Goal: Task Accomplishment & Management: Use online tool/utility

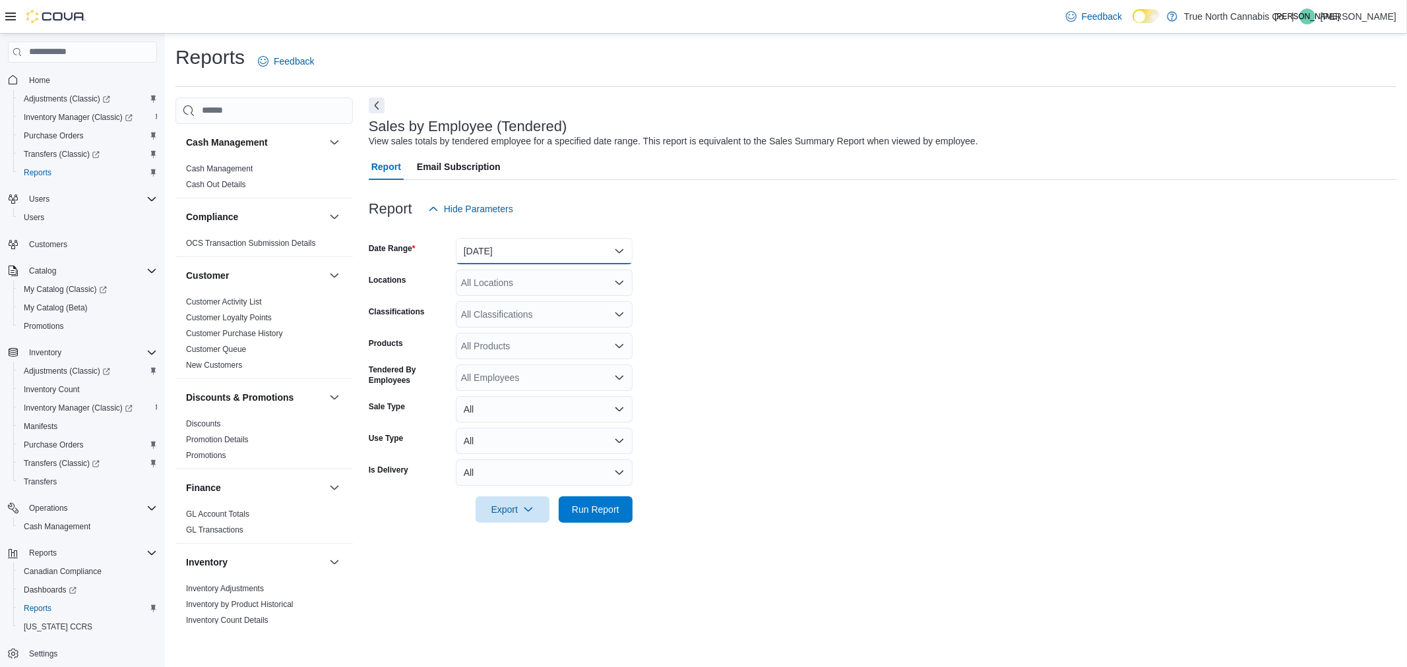
click at [621, 245] on button "[DATE]" at bounding box center [544, 251] width 177 height 26
click at [537, 304] on span "[DATE]" at bounding box center [552, 304] width 150 height 16
click at [581, 509] on span "Run Report" at bounding box center [595, 509] width 47 height 13
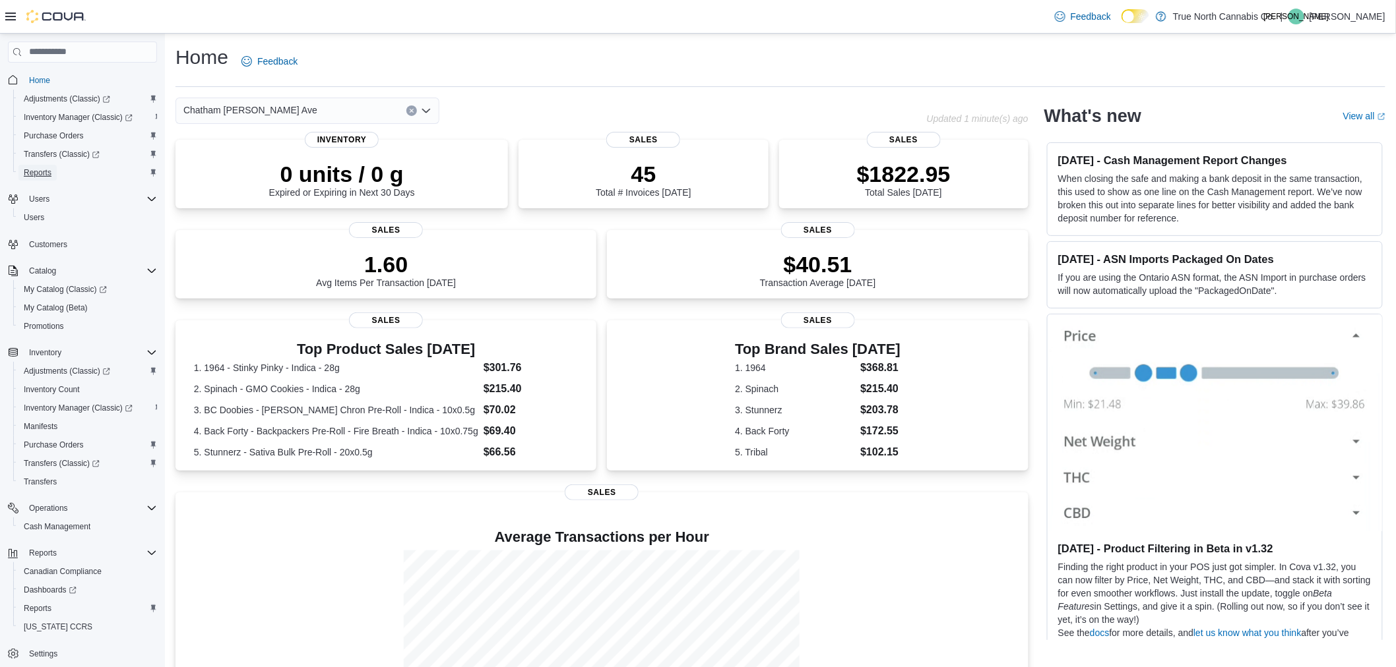
click at [37, 171] on span "Reports" at bounding box center [38, 173] width 28 height 11
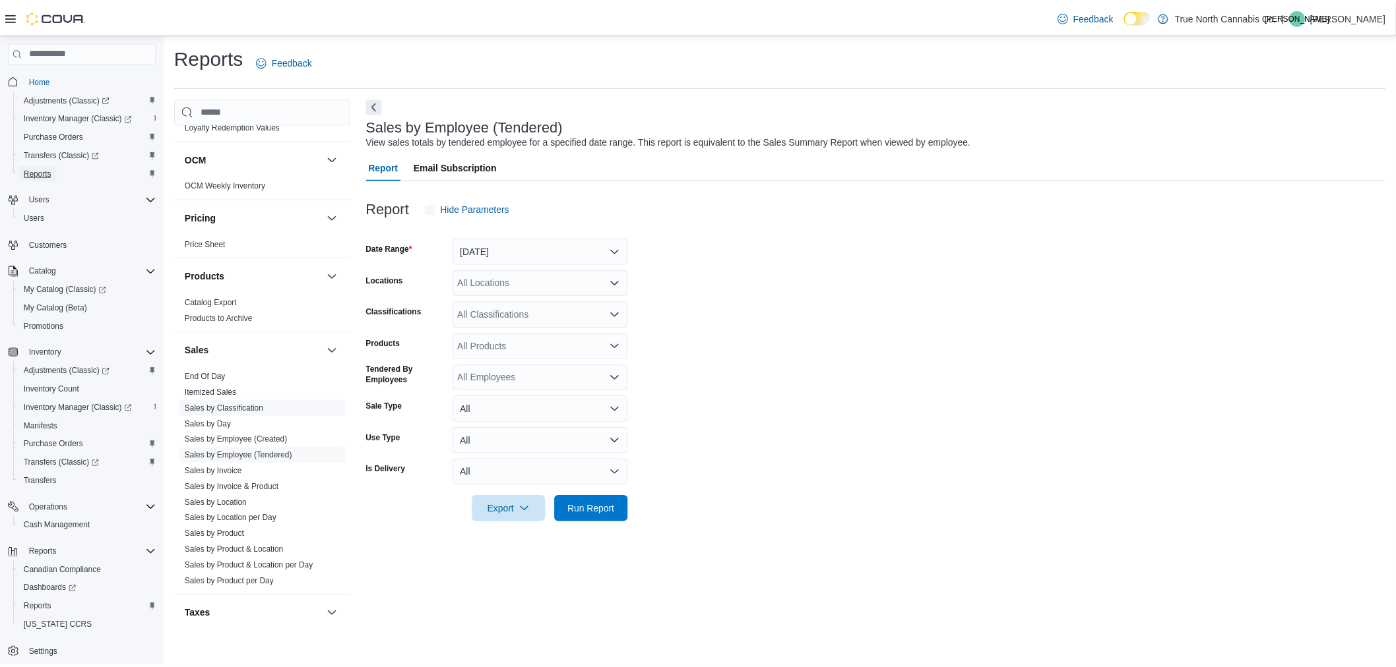
scroll to position [772, 0]
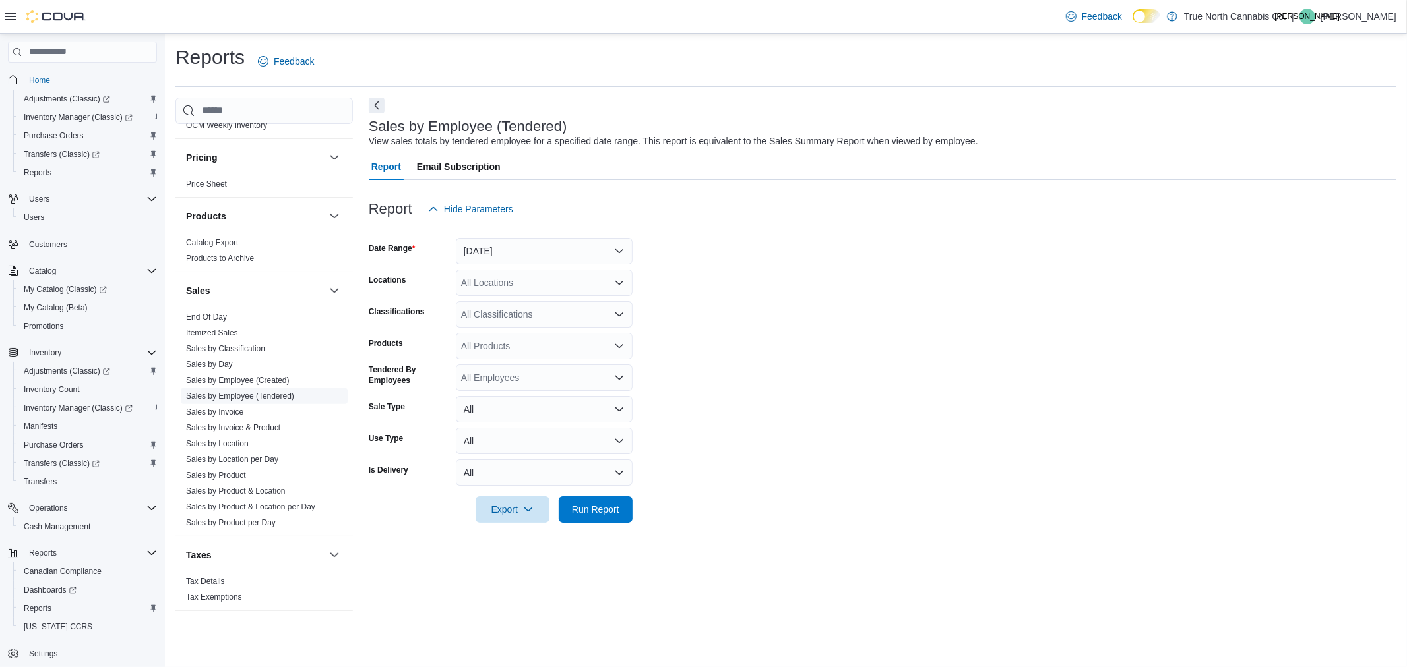
click at [268, 394] on link "Sales by Employee (Tendered)" at bounding box center [240, 396] width 108 height 9
click at [551, 247] on button "[DATE]" at bounding box center [544, 251] width 177 height 26
click at [538, 305] on span "[DATE]" at bounding box center [552, 304] width 150 height 16
click at [532, 282] on div "All Locations" at bounding box center [544, 283] width 177 height 26
type input "***"
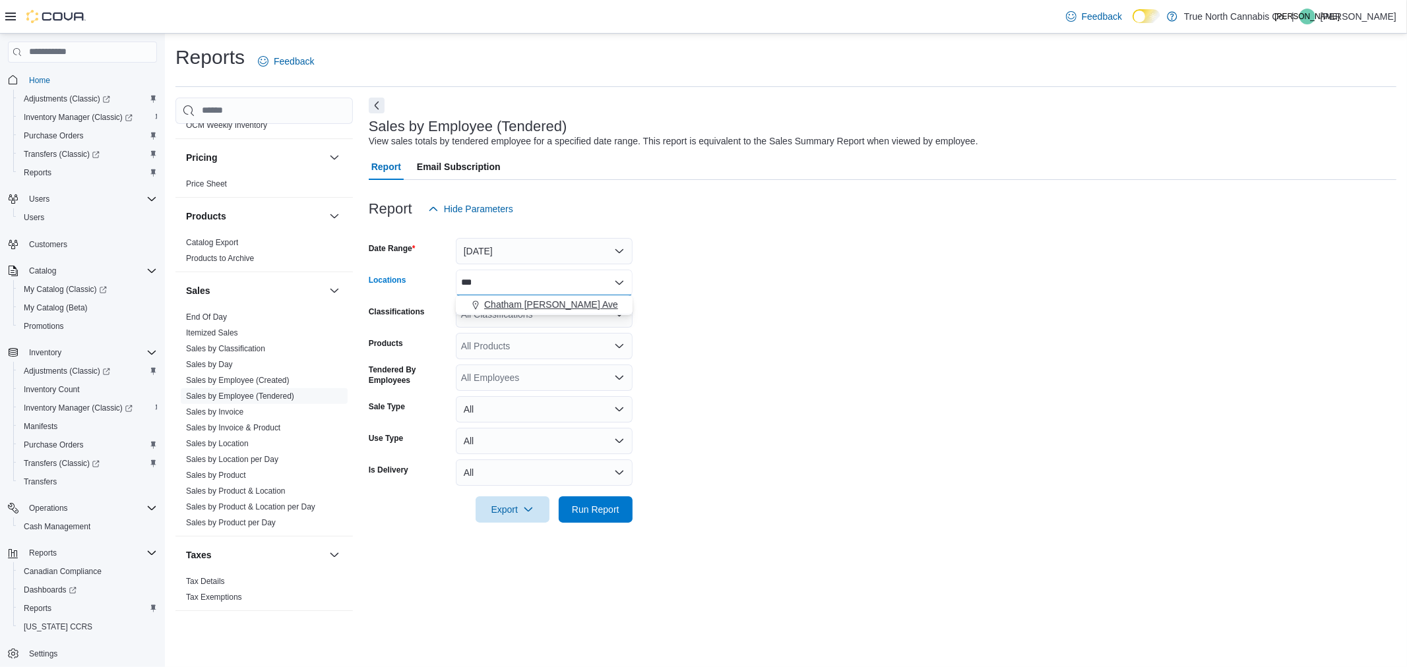
click at [513, 301] on span "Chatham McNaughton Ave" at bounding box center [551, 304] width 134 height 13
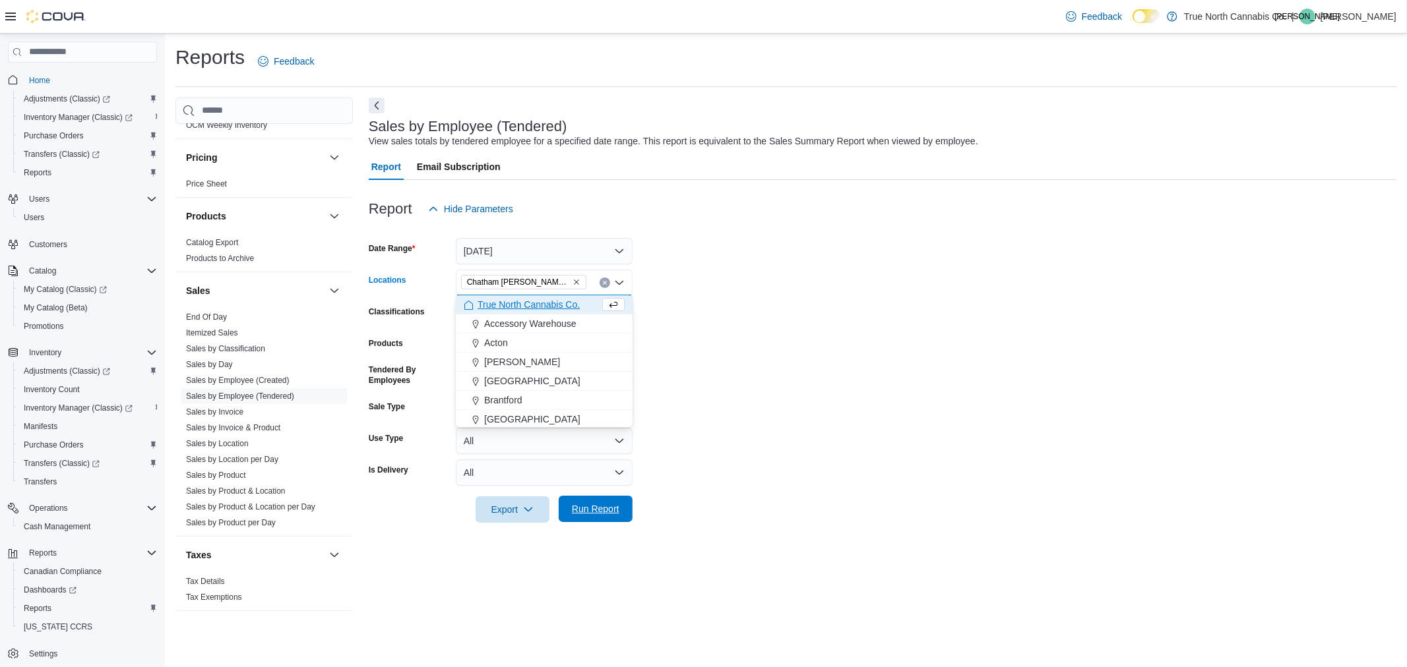
click at [623, 503] on span "Run Report" at bounding box center [596, 509] width 58 height 26
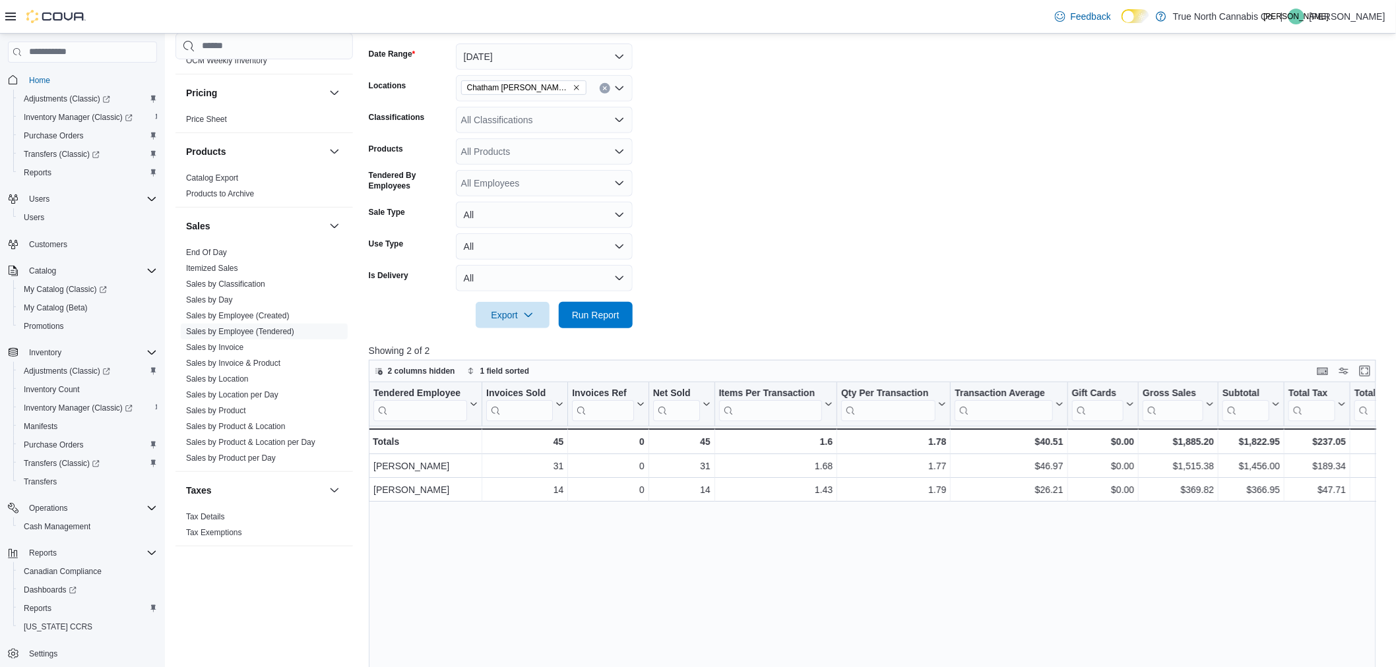
scroll to position [220, 0]
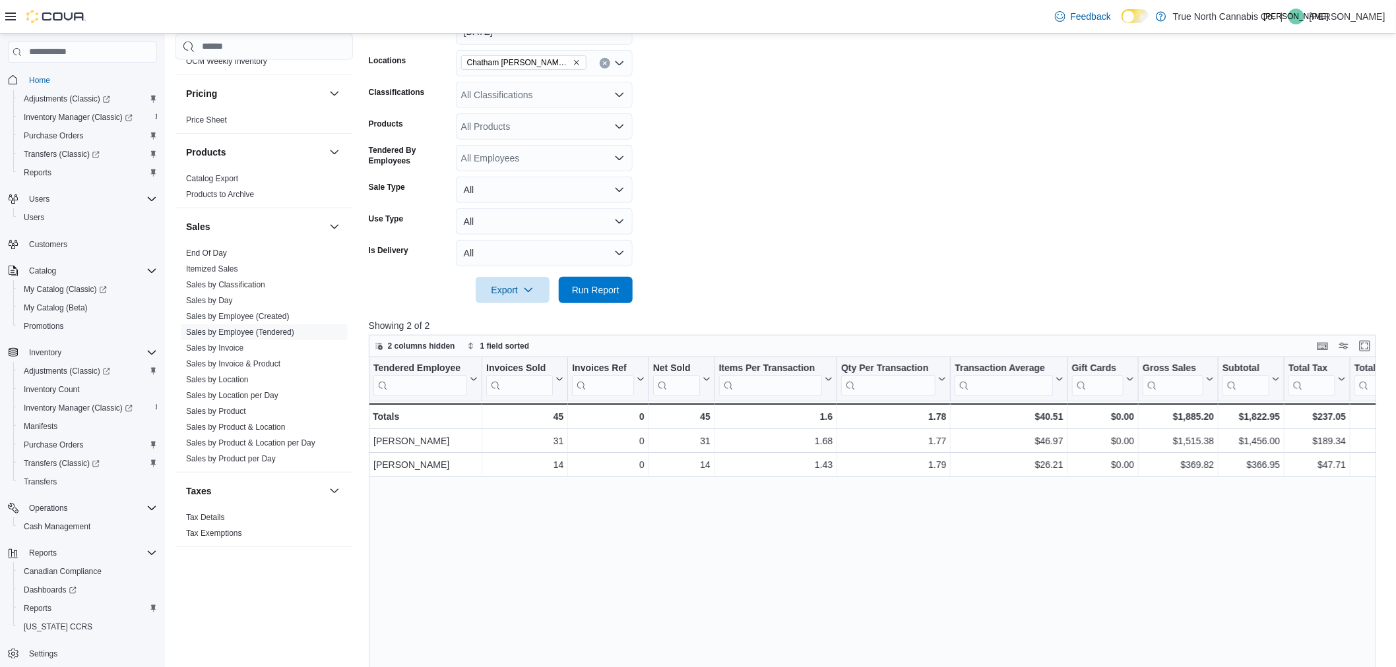
click at [1212, 253] on form "Date Range Today Locations Chatham McNaughton Ave Classifications All Classific…" at bounding box center [878, 153] width 1018 height 301
